Goal: Information Seeking & Learning: Learn about a topic

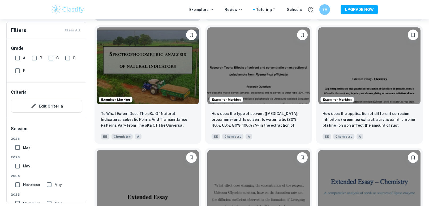
scroll to position [533, 0]
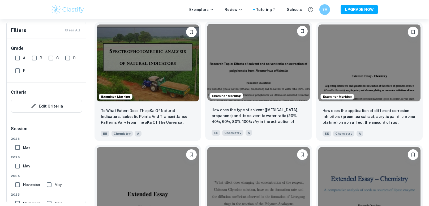
click at [258, 73] on img at bounding box center [259, 62] width 102 height 77
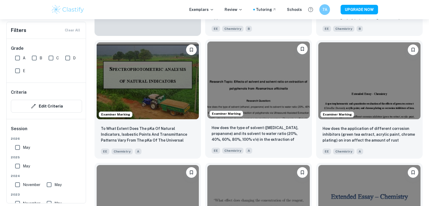
scroll to position [516, 0]
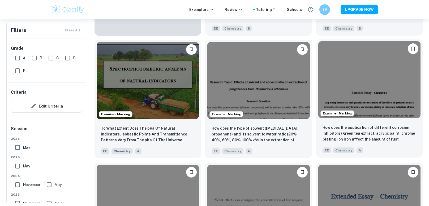
click at [414, 121] on div "How does the application of different corrosion inhibitors (green tea extract, …" at bounding box center [370, 138] width 107 height 37
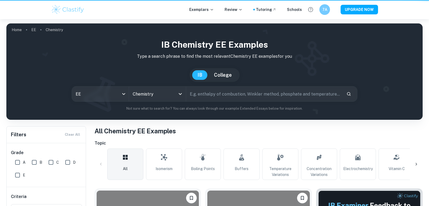
scroll to position [516, 0]
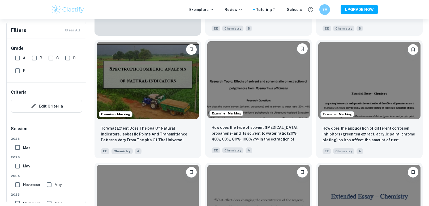
click at [243, 104] on img at bounding box center [259, 79] width 102 height 77
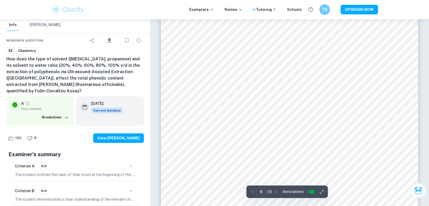
scroll to position [2029, 0]
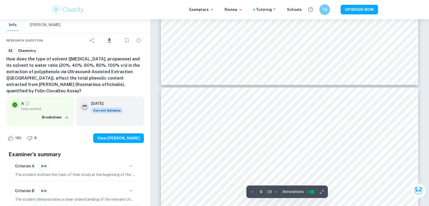
type input "5"
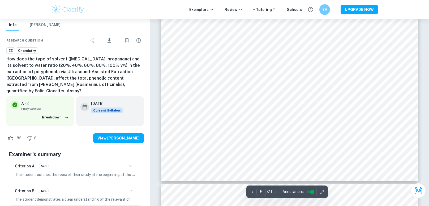
scroll to position [1759, 0]
